Goal: Information Seeking & Learning: Learn about a topic

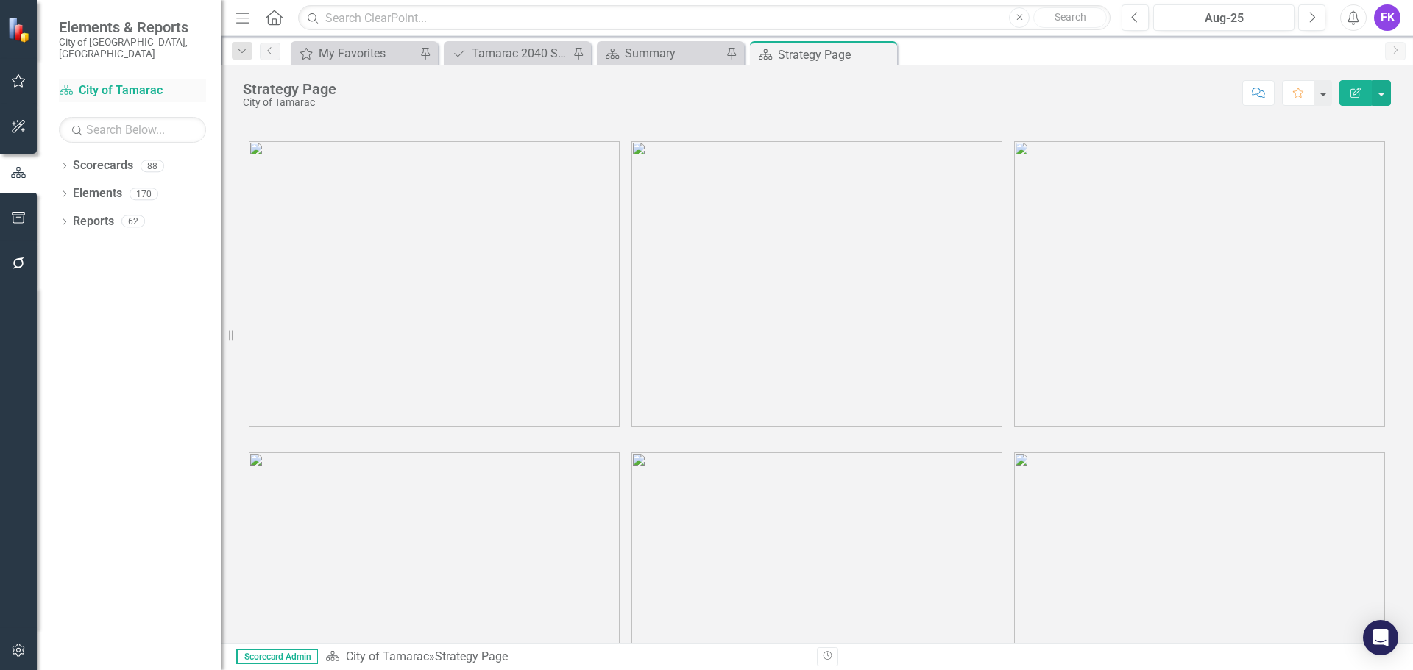
click at [104, 82] on link "Scorecard City of Tamarac" at bounding box center [132, 90] width 147 height 17
click at [682, 46] on div "Summary" at bounding box center [673, 53] width 97 height 18
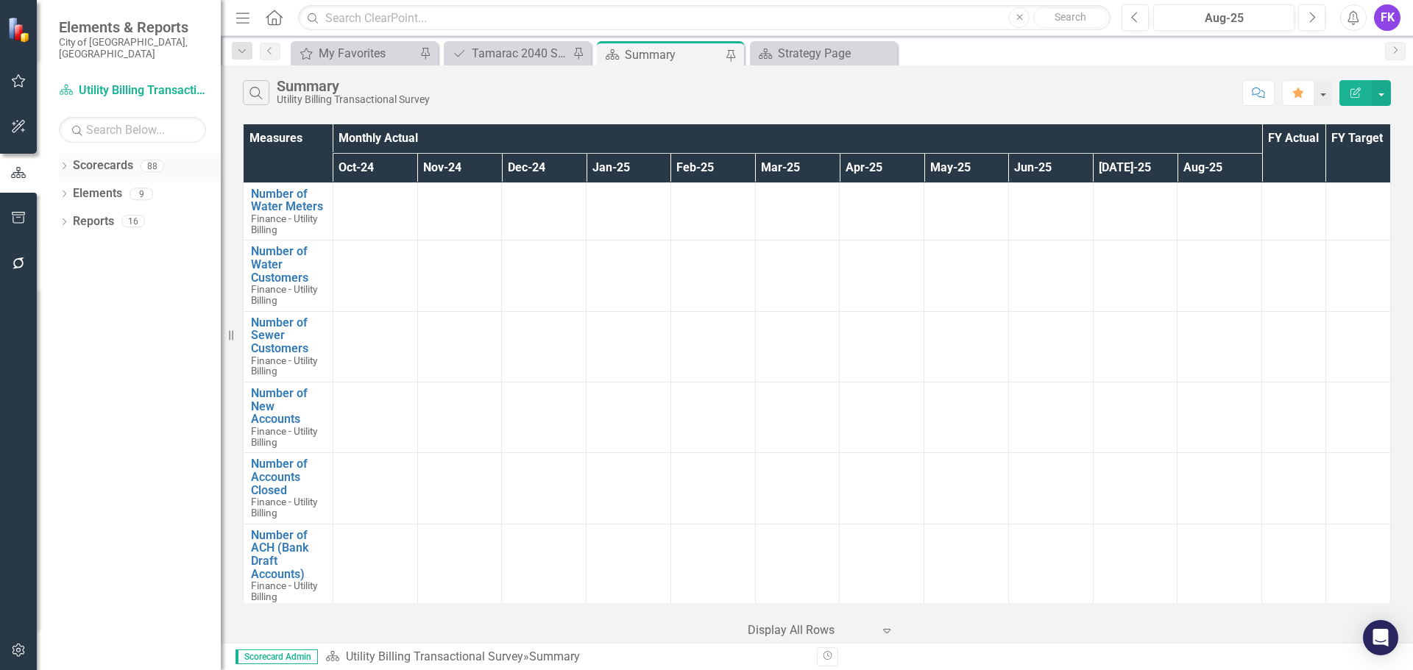
click at [109, 157] on link "Scorecards" at bounding box center [103, 165] width 60 height 17
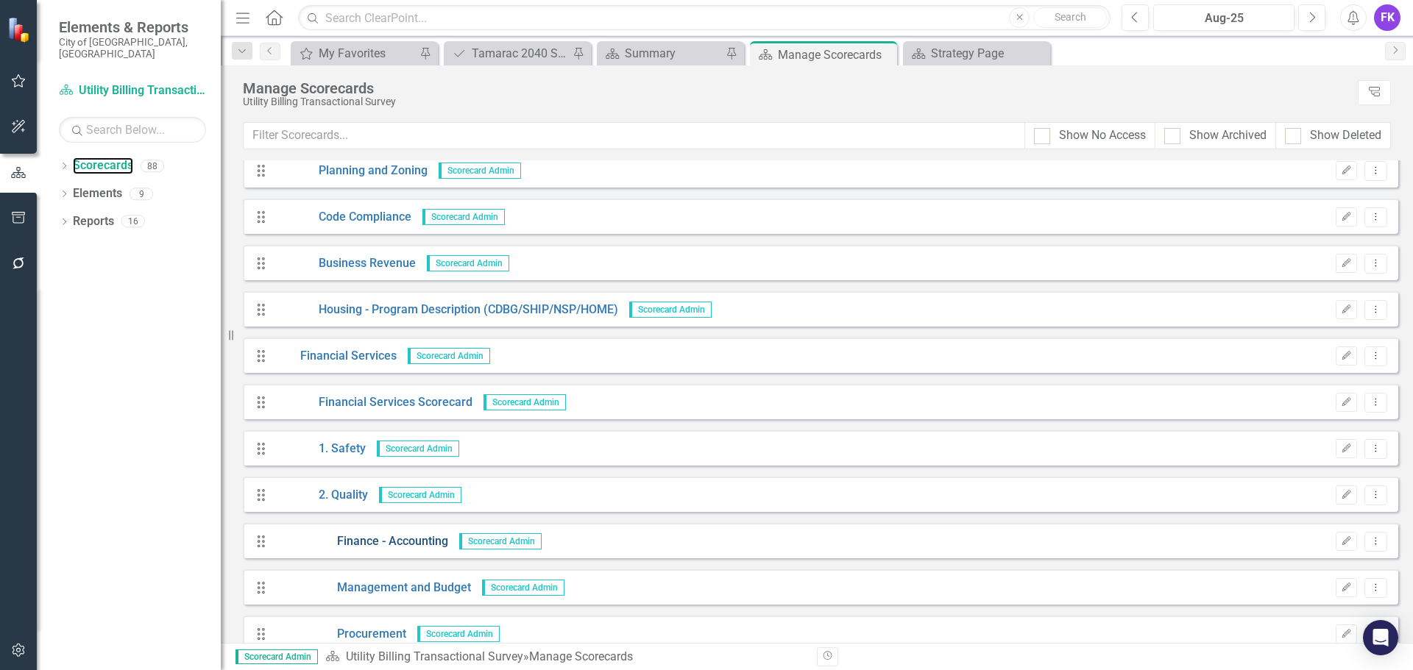
scroll to position [883, 0]
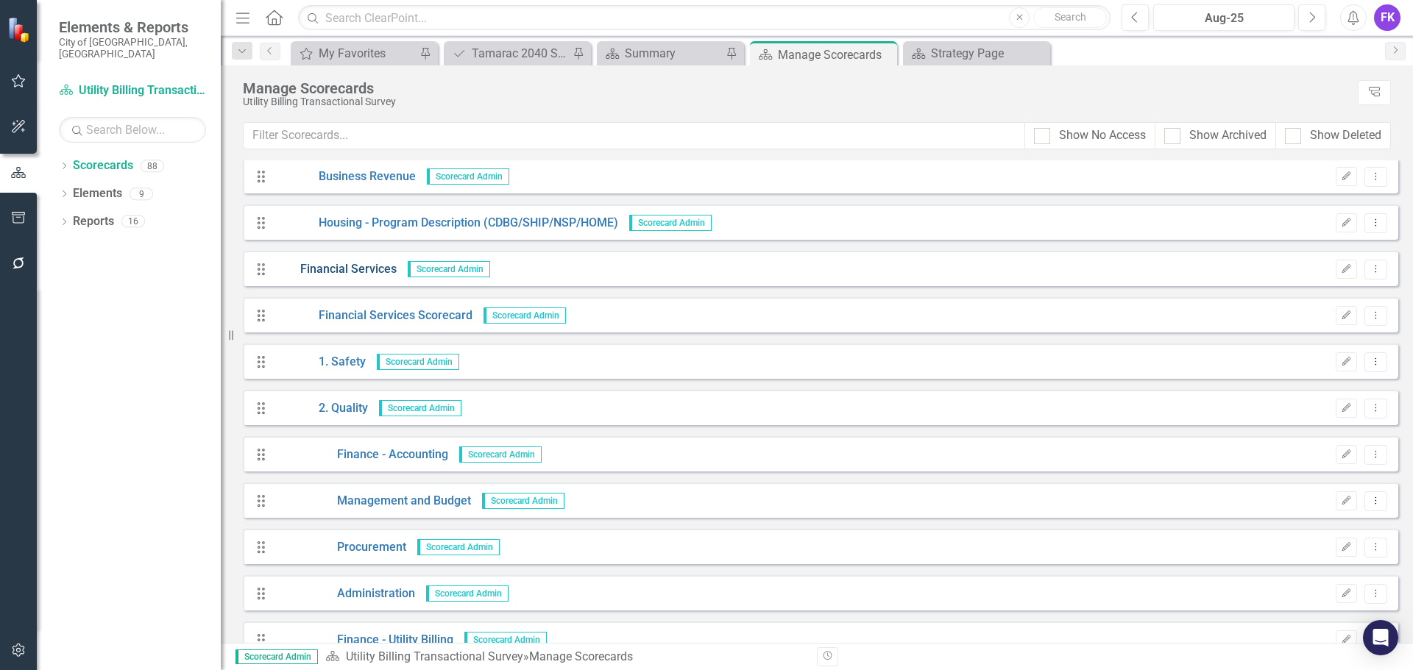
click at [351, 266] on link "Financial Services" at bounding box center [335, 269] width 122 height 17
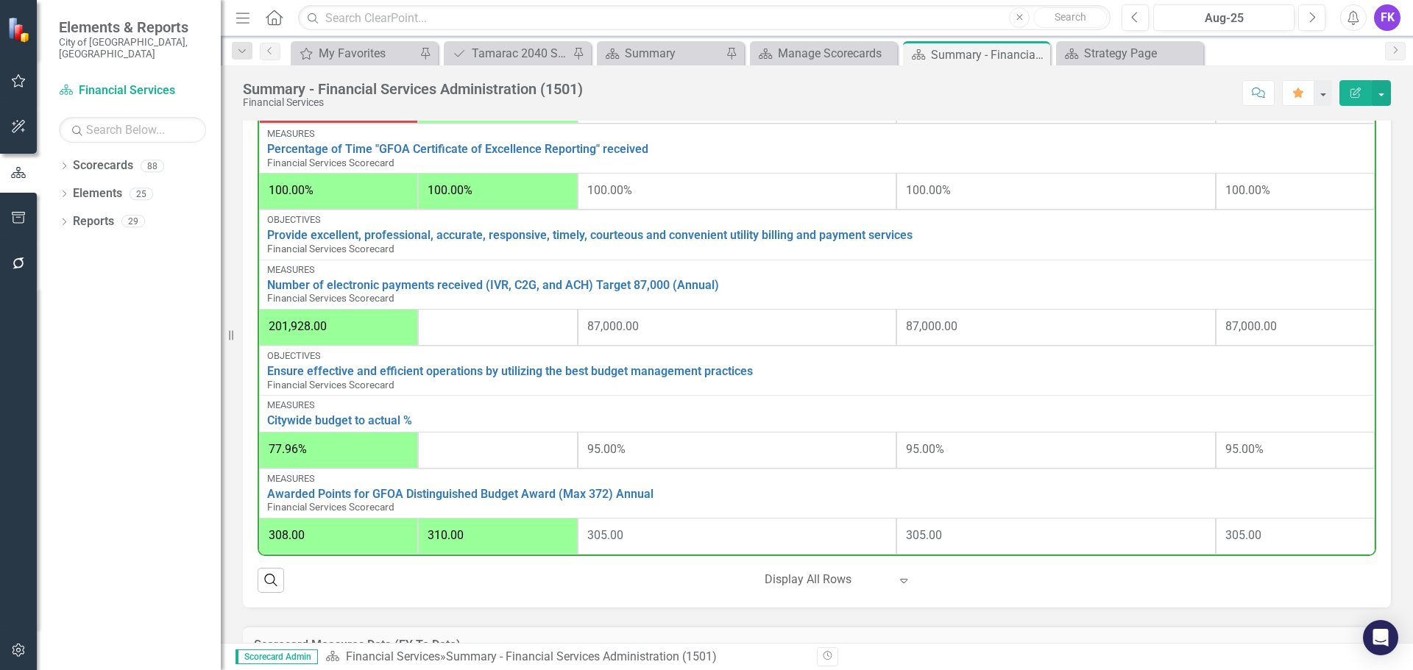
scroll to position [809, 0]
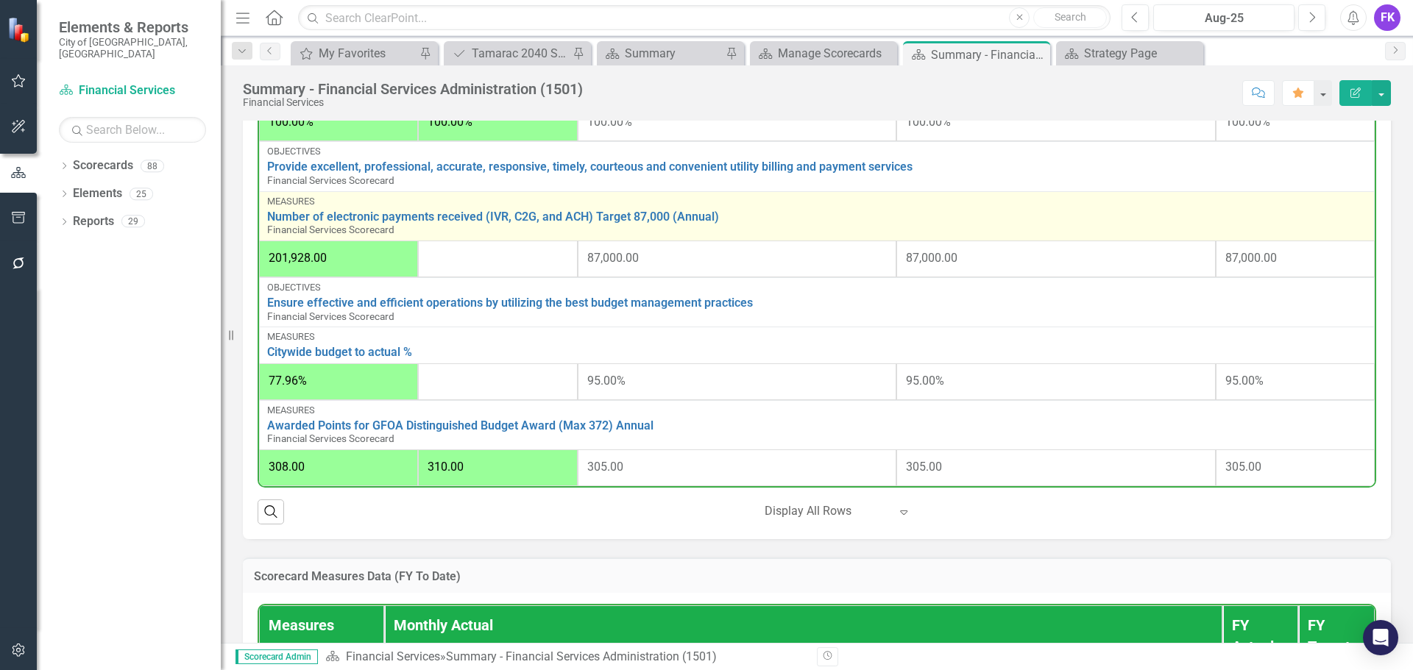
drag, startPoint x: 263, startPoint y: 213, endPoint x: 741, endPoint y: 213, distance: 477.5
click at [741, 213] on td "Measures Number of electronic payments received (IVR, C2G, and ACH) Target 87,0…" at bounding box center [816, 215] width 1115 height 49
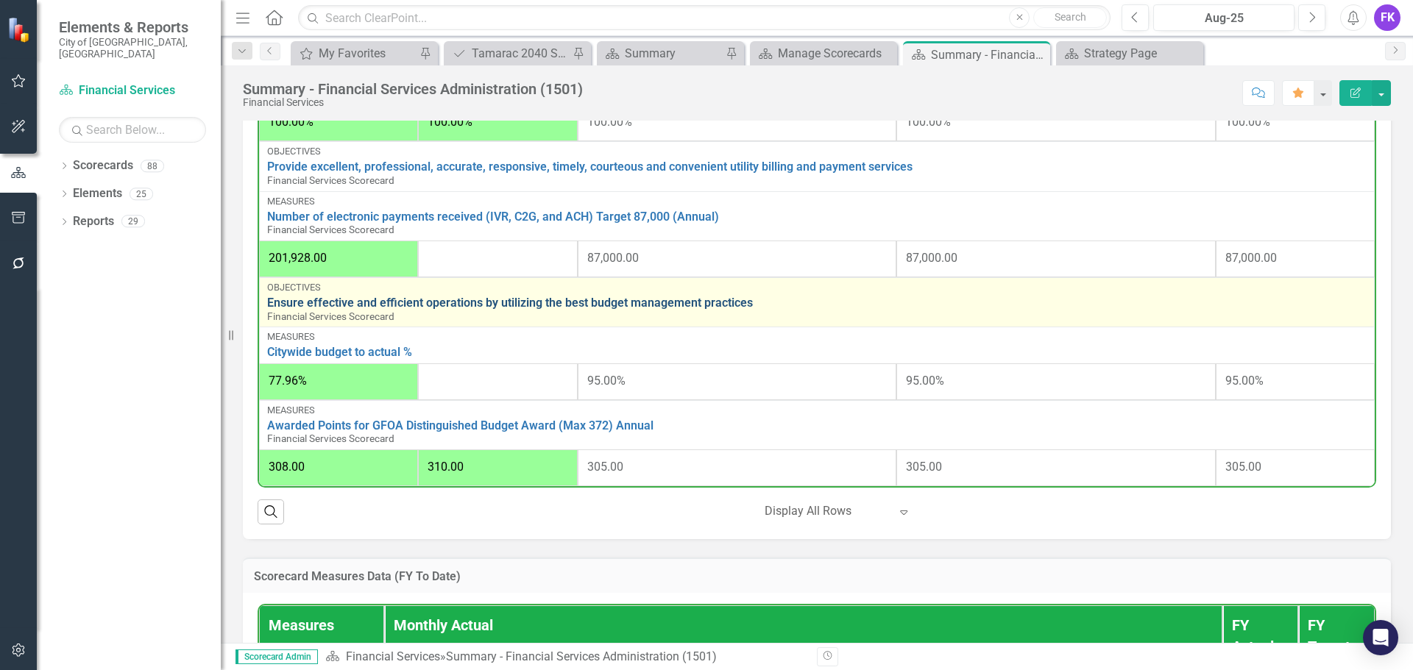
click at [460, 305] on link "Ensure effective and efficient operations by utilizing the best budget manageme…" at bounding box center [816, 302] width 1099 height 13
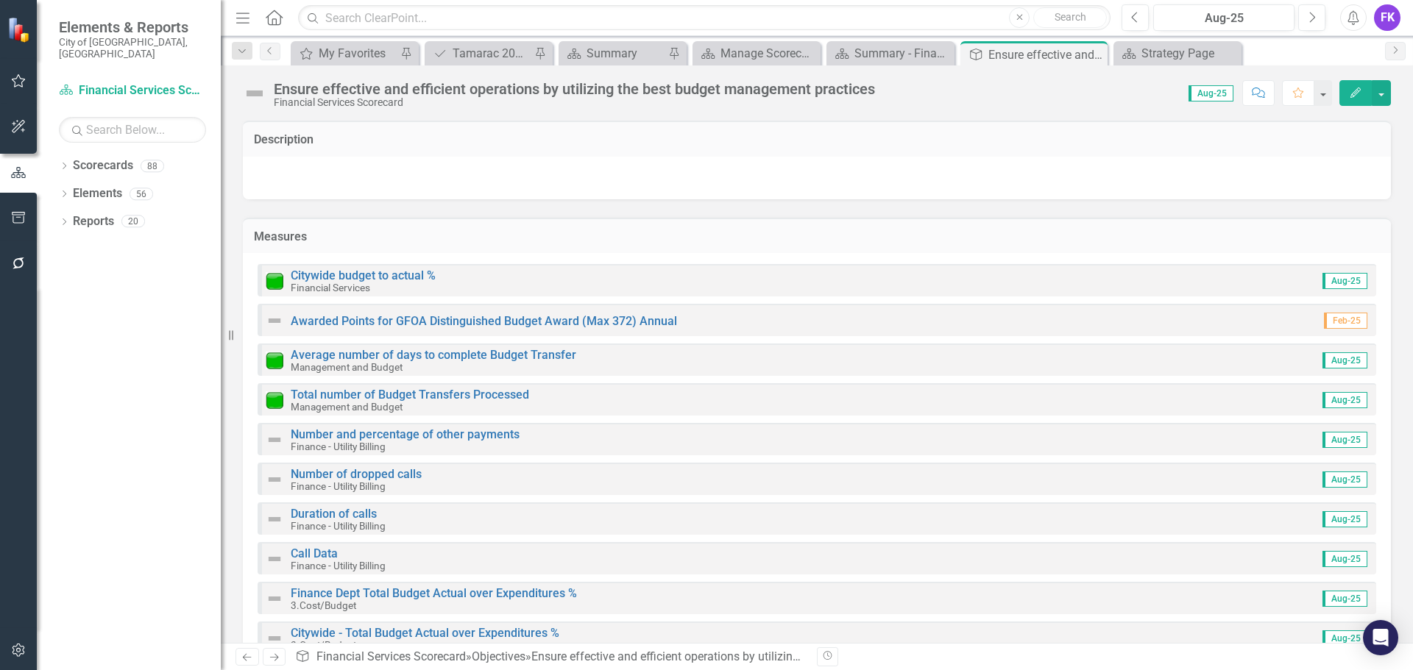
scroll to position [48, 0]
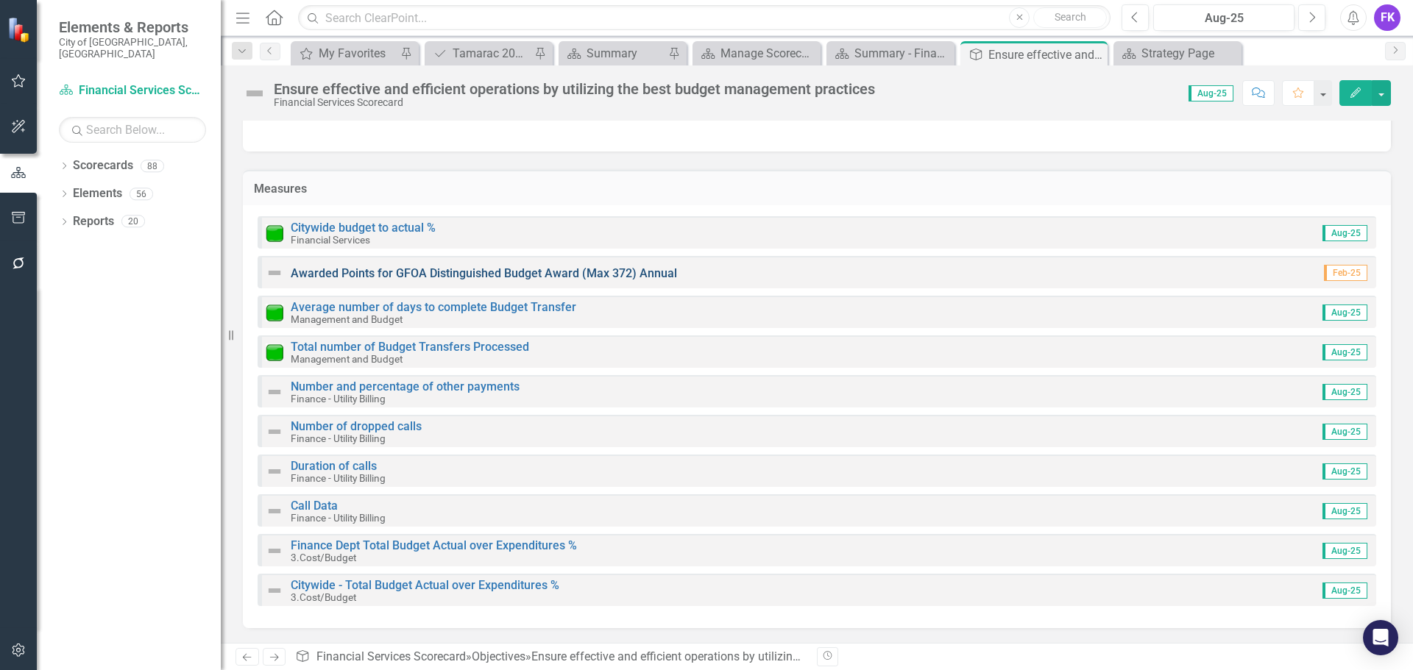
click at [394, 269] on link "Awarded Points for GFOA Distinguished Budget Award (Max 372) Annual" at bounding box center [484, 273] width 386 height 14
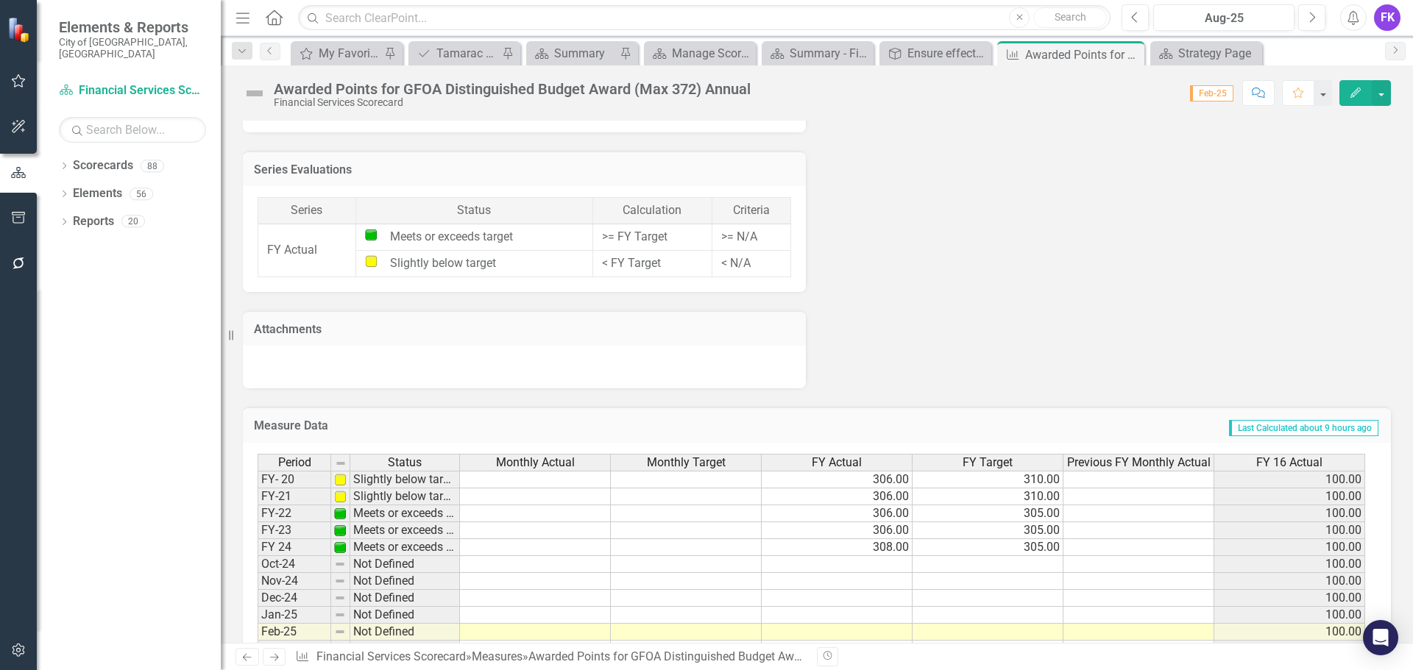
scroll to position [903, 0]
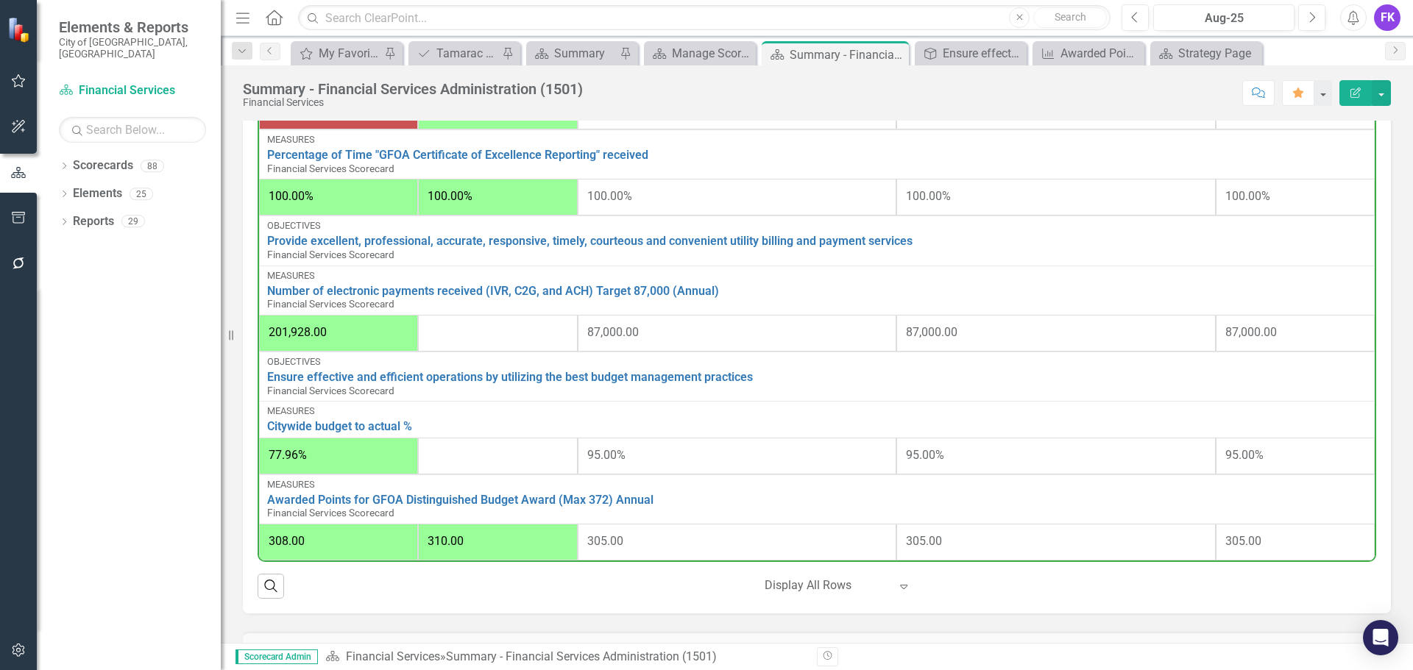
scroll to position [736, 0]
